Goal: Navigation & Orientation: Find specific page/section

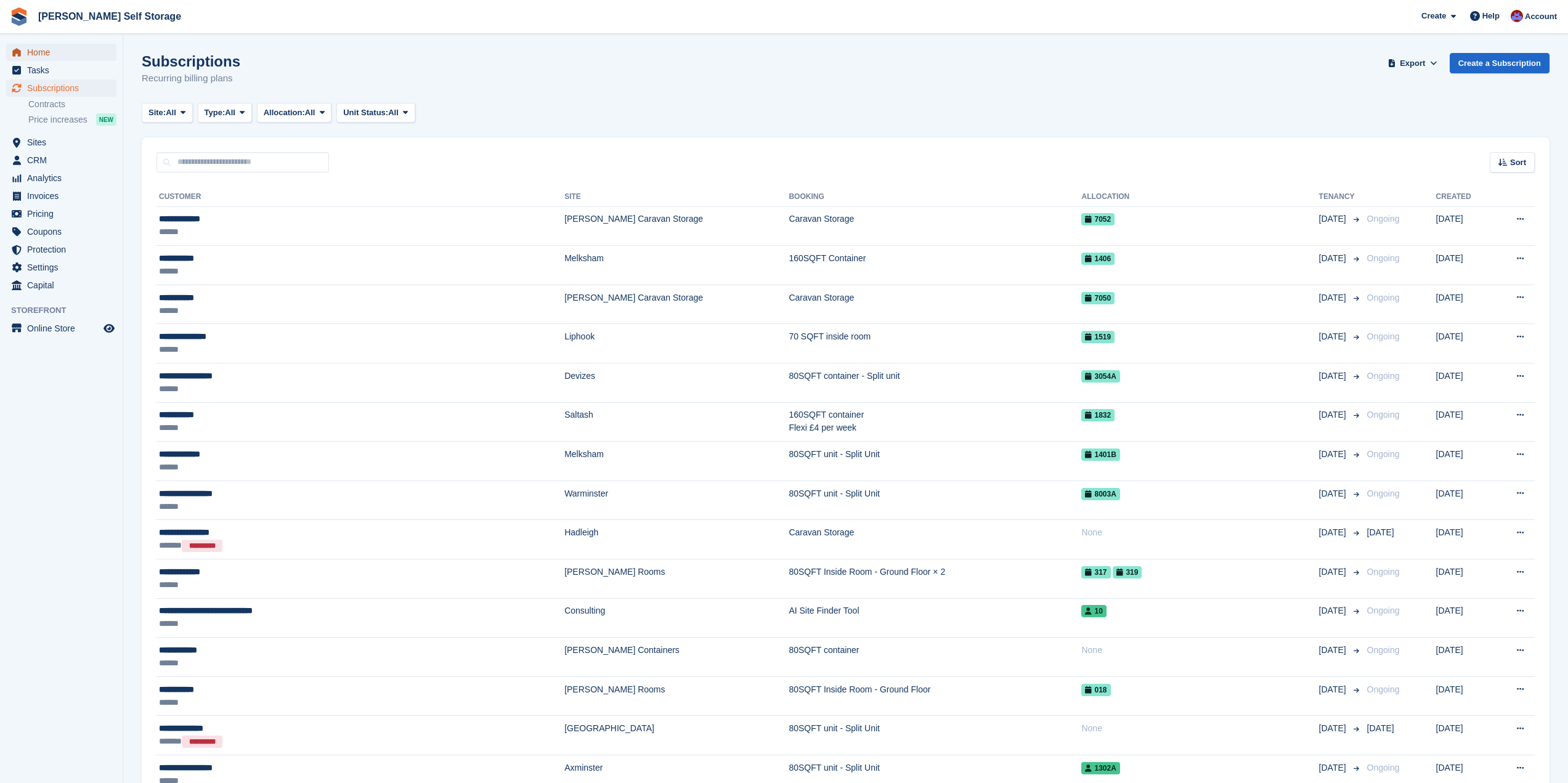
click at [37, 54] on span "Home" at bounding box center [64, 53] width 74 height 17
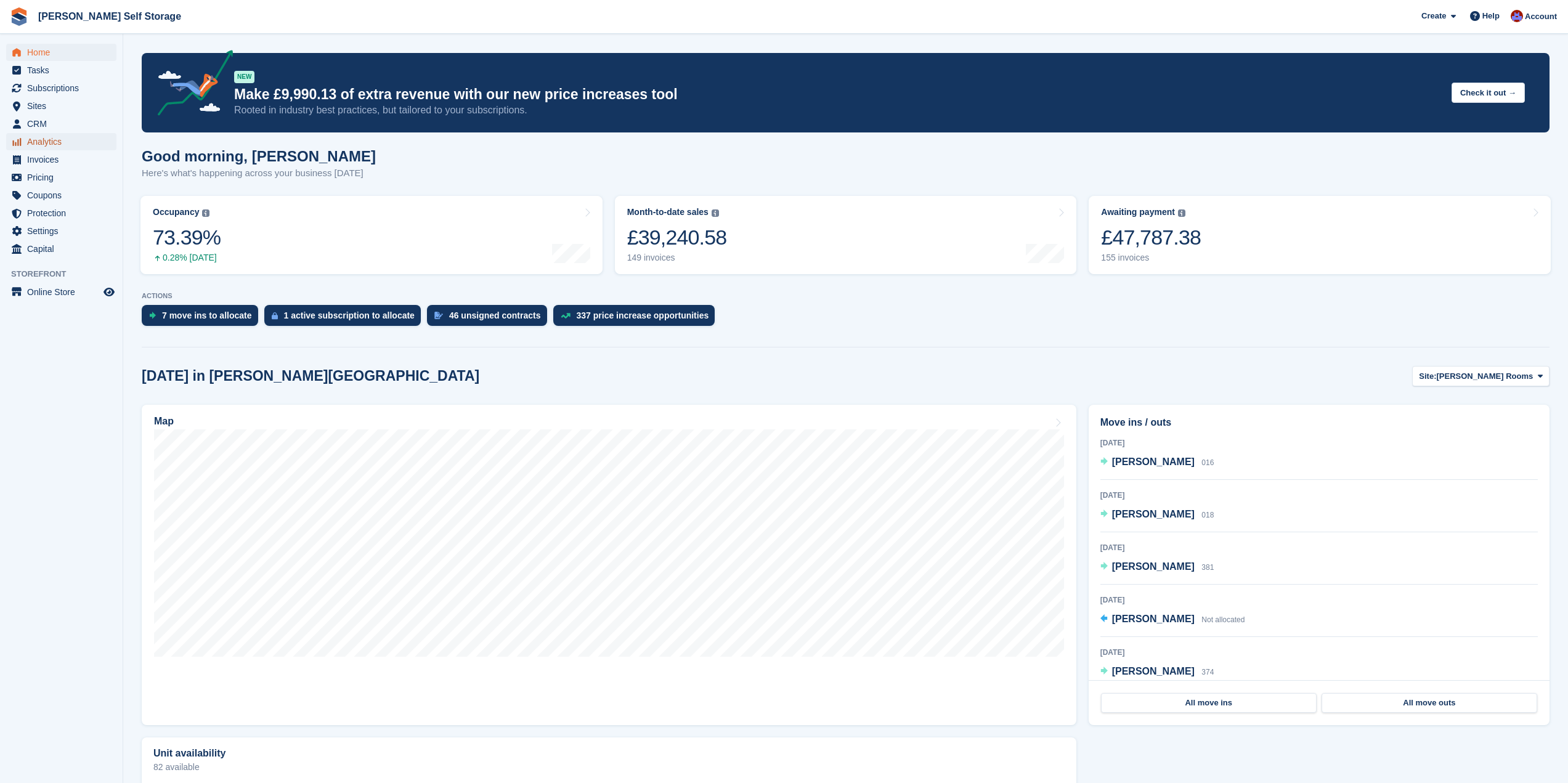
click at [57, 137] on span "Analytics" at bounding box center [64, 141] width 74 height 17
